Goal: Information Seeking & Learning: Learn about a topic

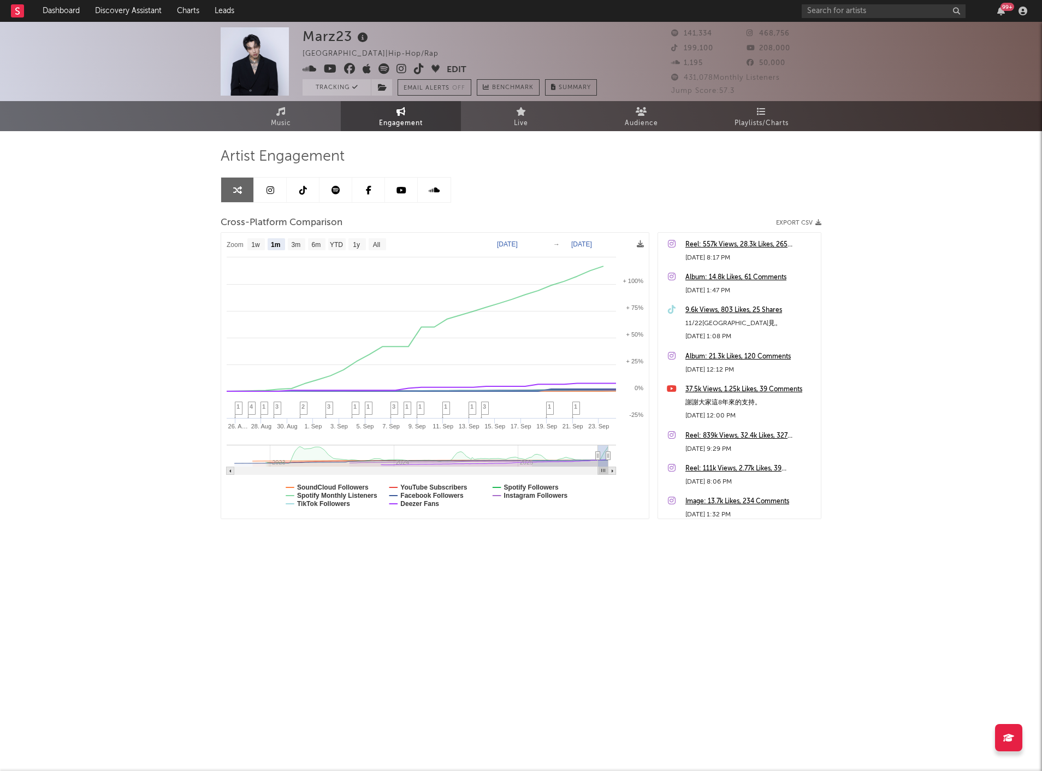
select select "1m"
click at [51, 7] on link "Dashboard" at bounding box center [61, 11] width 52 height 22
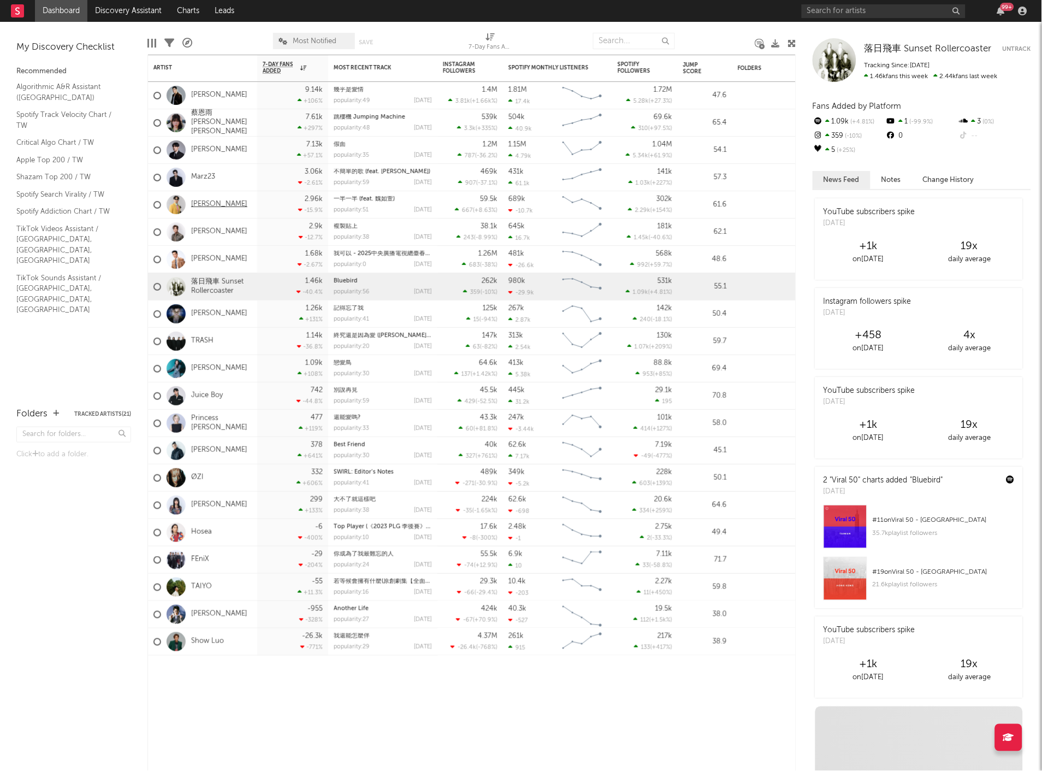
click at [211, 203] on link "[PERSON_NAME]" at bounding box center [219, 204] width 56 height 9
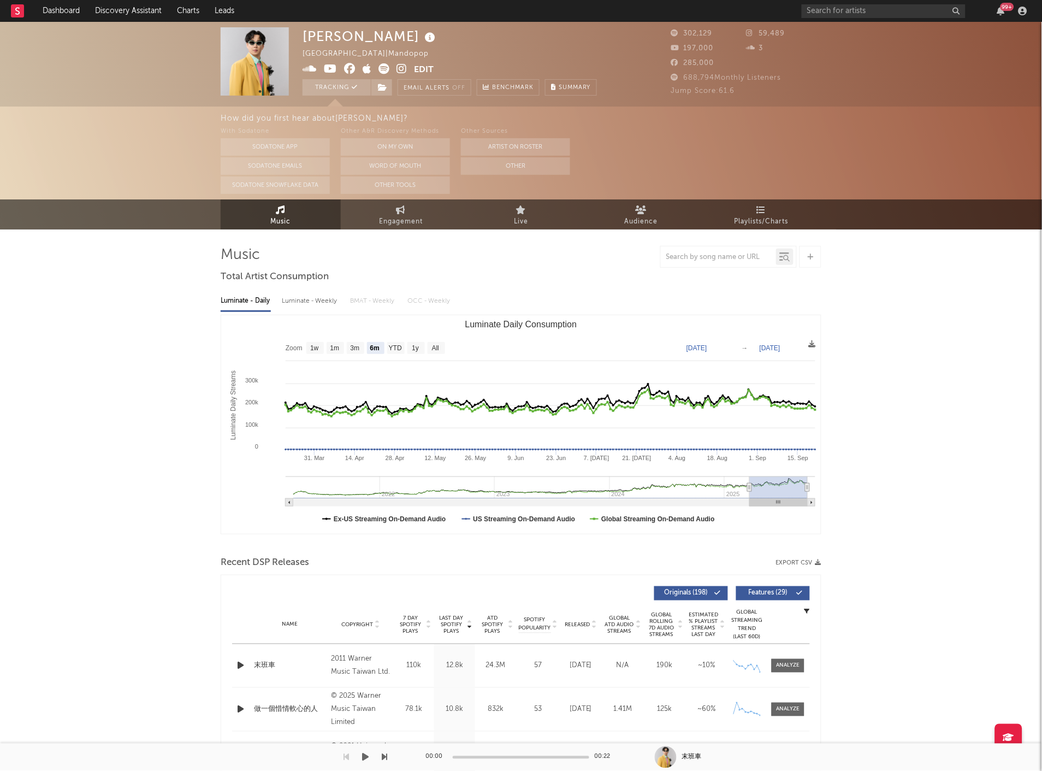
select select "6m"
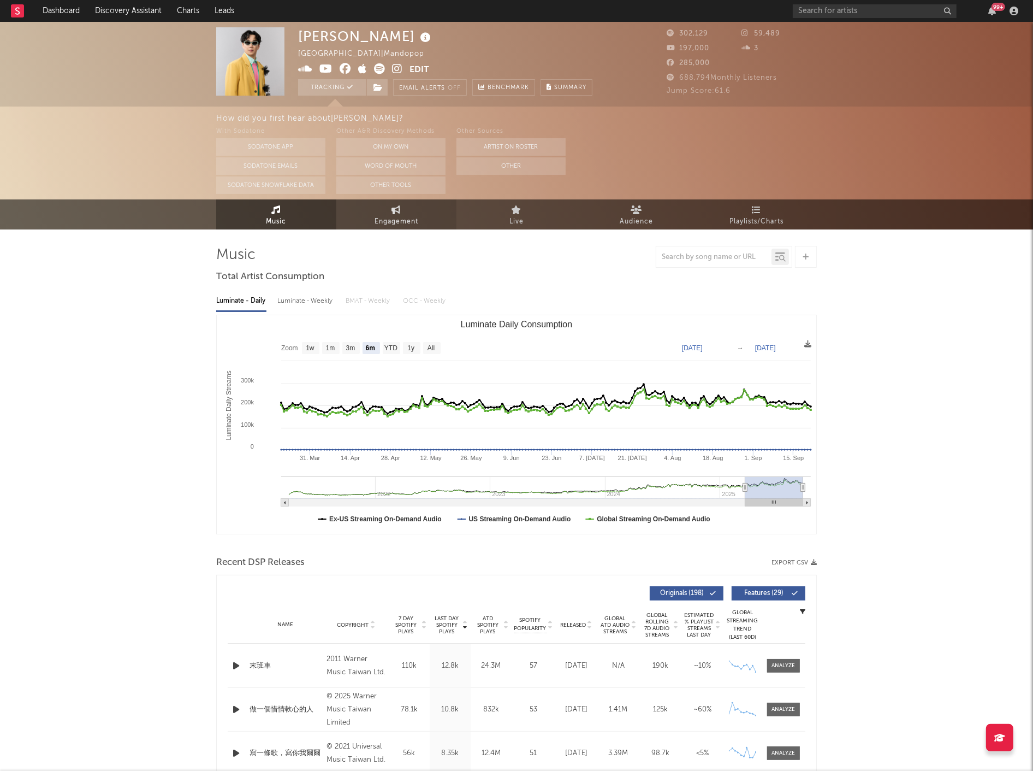
click at [394, 210] on icon at bounding box center [396, 209] width 9 height 9
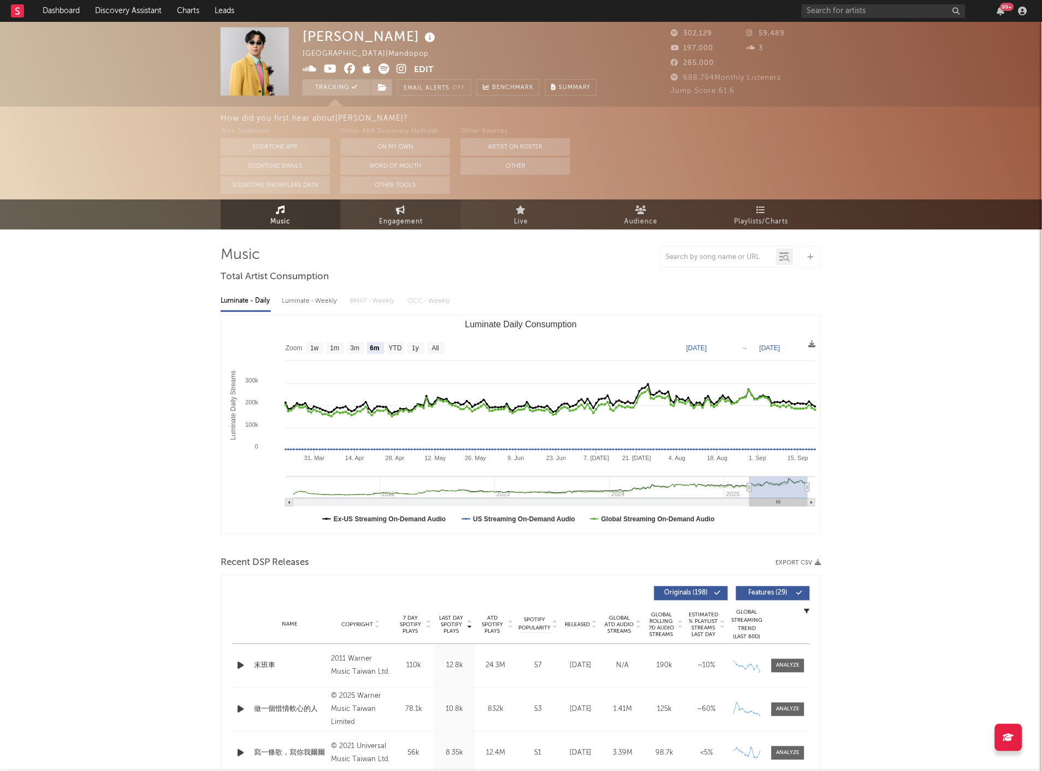
select select "1w"
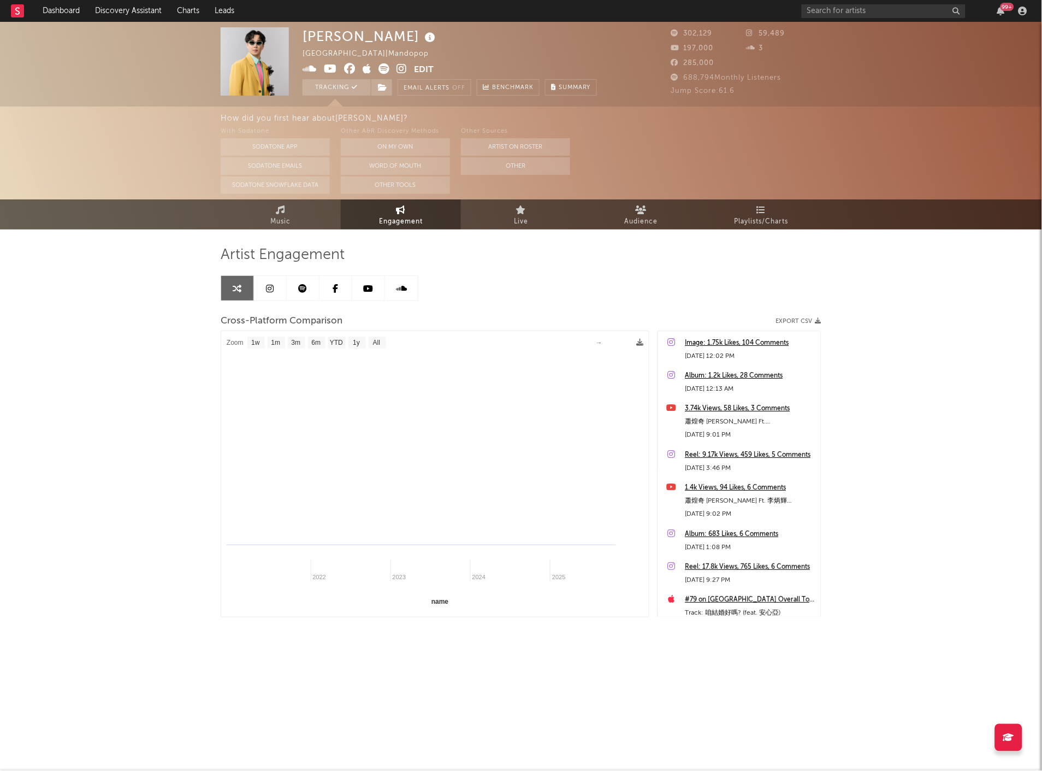
select select "1m"
